Goal: Transaction & Acquisition: Purchase product/service

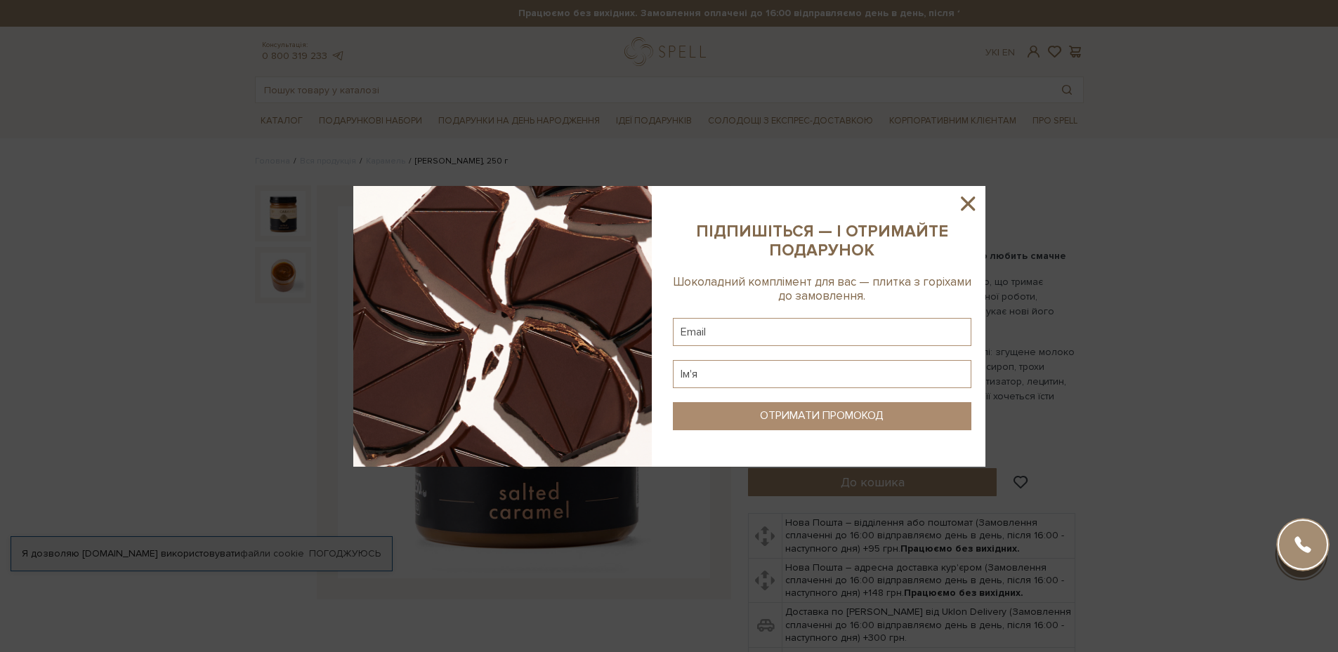
click at [967, 208] on icon at bounding box center [968, 204] width 24 height 24
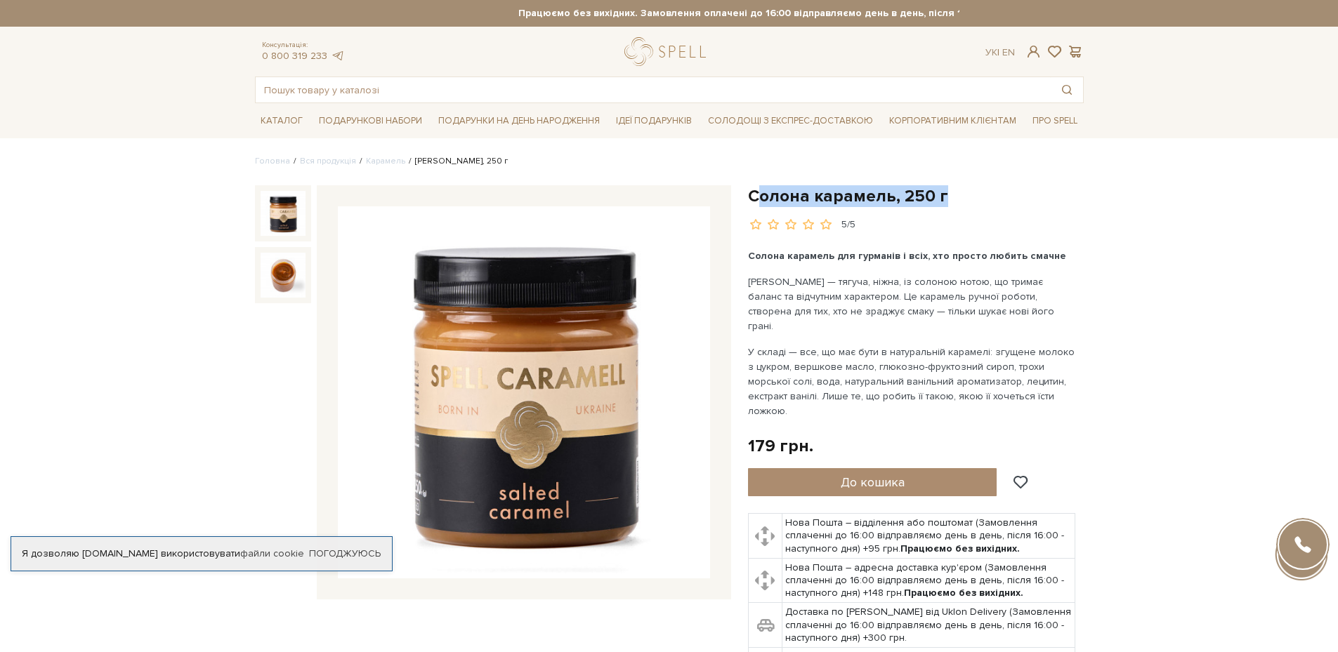
drag, startPoint x: 946, startPoint y: 197, endPoint x: 751, endPoint y: 196, distance: 195.2
click at [753, 194] on h1 "Солона карамель, 250 г" at bounding box center [916, 196] width 336 height 22
copy h1 "Солона карамель, 250 г"
drag, startPoint x: 910, startPoint y: 201, endPoint x: 746, endPoint y: 195, distance: 164.4
click at [746, 195] on div "Солона карамель, 250 г" at bounding box center [915, 453] width 352 height 537
